Goal: Find specific page/section: Find specific page/section

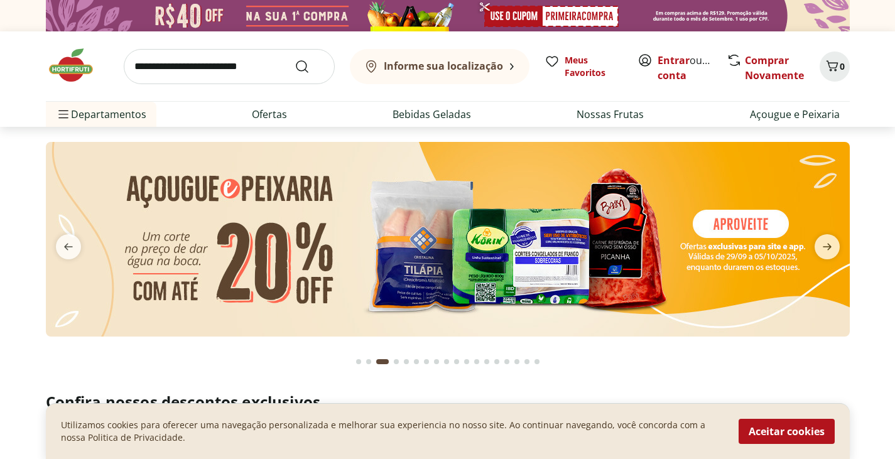
click at [507, 68] on button "Informe sua localização" at bounding box center [440, 66] width 180 height 35
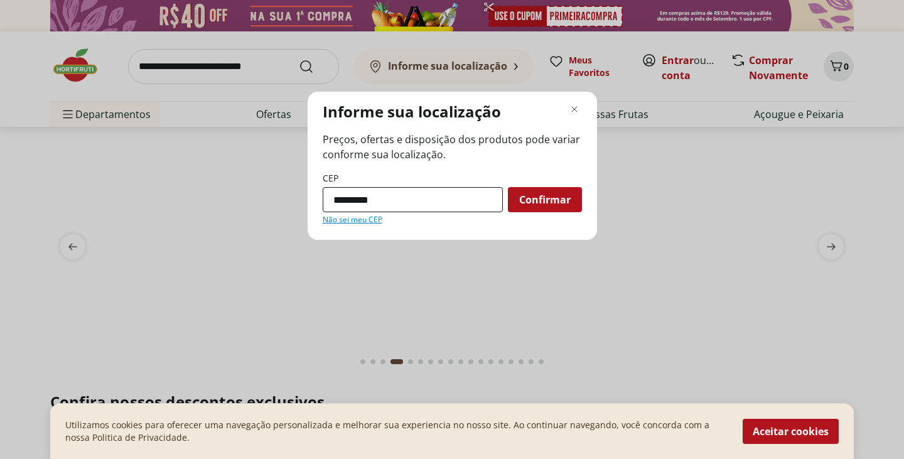
type input "*********"
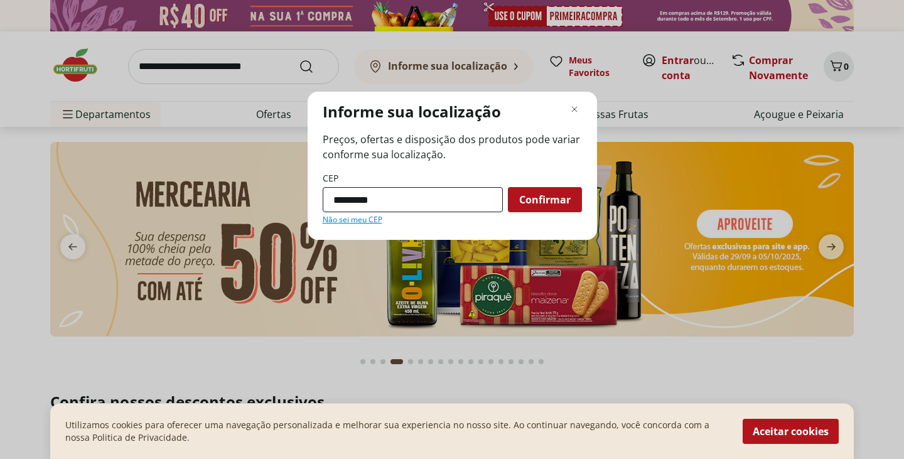
click at [508, 187] on button "Confirmar" at bounding box center [545, 199] width 74 height 25
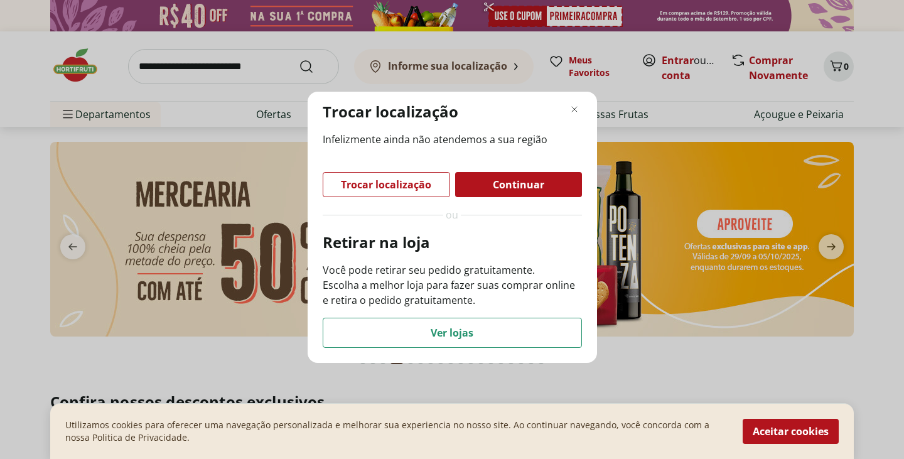
click at [441, 334] on span "Ver lojas" at bounding box center [452, 333] width 43 height 10
